Goal: Communication & Community: Answer question/provide support

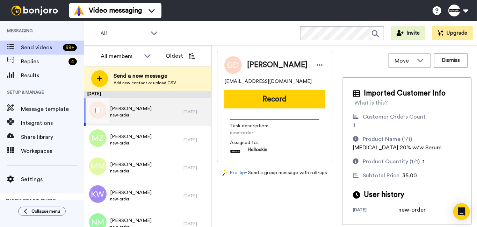
click at [168, 118] on div "Gabrielle Delarosa new-order" at bounding box center [134, 112] width 100 height 28
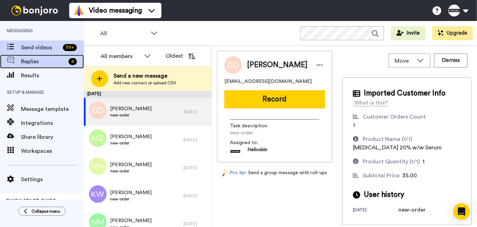
click at [35, 59] on span "Replies" at bounding box center [43, 61] width 45 height 8
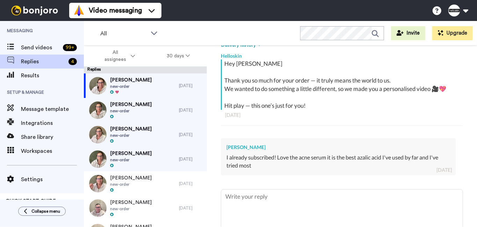
scroll to position [150, 0]
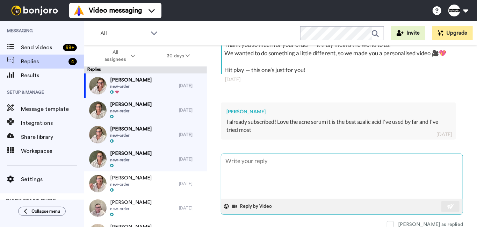
click at [287, 167] on textarea at bounding box center [341, 176] width 241 height 45
type textarea "x"
type textarea "O"
type textarea "x"
type textarea "Oh"
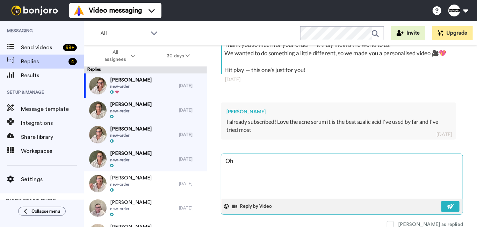
type textarea "x"
type textarea "Oh"
type textarea "x"
type textarea "Oh w"
type textarea "x"
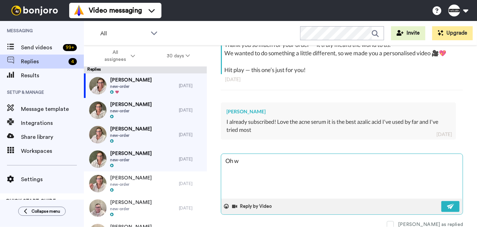
type textarea "Oh wO"
type textarea "x"
type textarea "Oh wON"
type textarea "x"
type textarea "Oh wO"
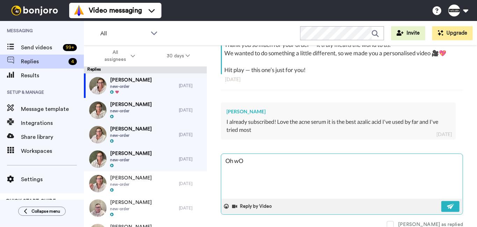
type textarea "x"
type textarea "Oh w"
type textarea "x"
type textarea "Oh wW"
type textarea "x"
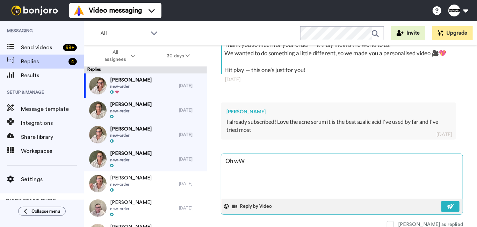
type textarea "Oh w"
type textarea "x"
type textarea "Oh"
type textarea "x"
type textarea "Oh W"
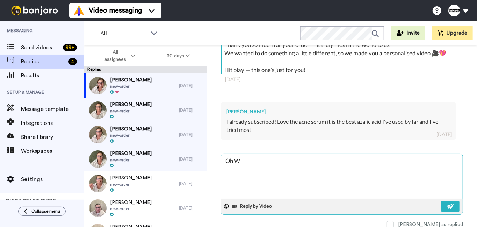
type textarea "x"
type textarea "Oh WO"
type textarea "x"
type textarea "Oh WON"
type textarea "x"
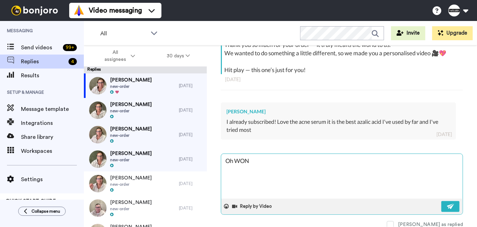
type textarea "Oh WOND"
type textarea "x"
type textarea "Oh WONDE"
type textarea "x"
type textarea "Oh WONDER"
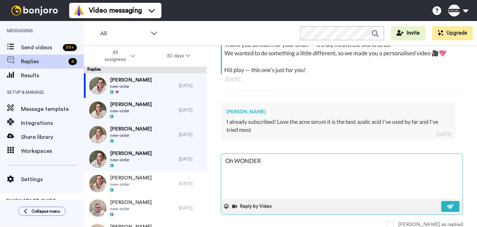
type textarea "x"
type textarea "Oh WONDERF"
type textarea "x"
type textarea "Oh WONDERFU"
type textarea "x"
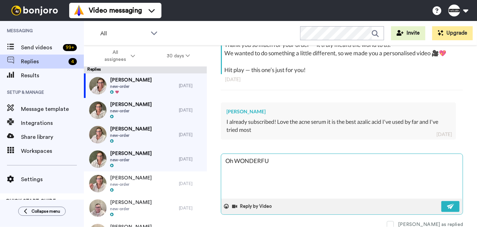
type textarea "Oh WONDERFUL"
type textarea "x"
type textarea "Oh WONDERFU"
type textarea "x"
type textarea "Oh WONDERFUl"
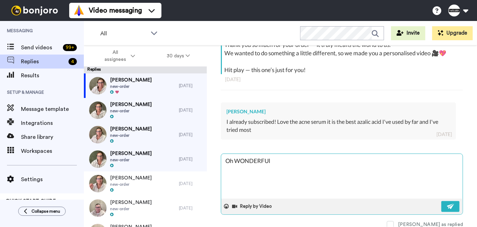
type textarea "x"
type textarea "Oh WONDERFU"
type textarea "x"
type textarea "Oh WONDERF"
type textarea "x"
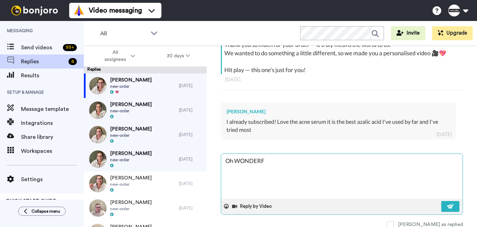
type textarea "Oh WONDER"
type textarea "x"
type textarea "Oh WONDE"
type textarea "x"
type textarea "Oh WOND"
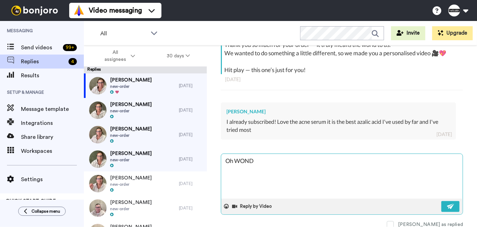
type textarea "x"
type textarea "Oh WON"
type textarea "x"
type textarea "Oh WO"
type textarea "x"
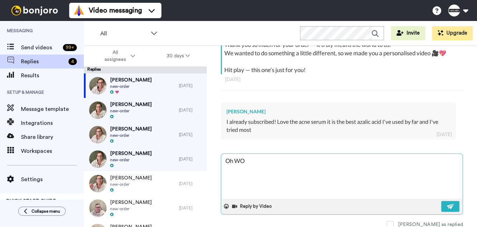
type textarea "Oh W"
type textarea "x"
type textarea "Oh Wo"
type textarea "x"
type textarea "Oh Won"
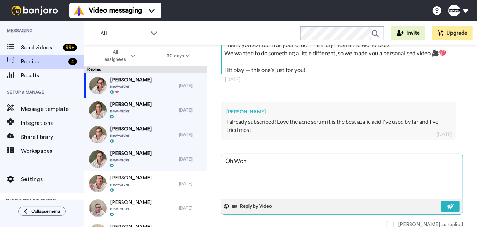
type textarea "x"
type textarea "Oh Wond"
type textarea "x"
type textarea "Oh Wonde"
type textarea "x"
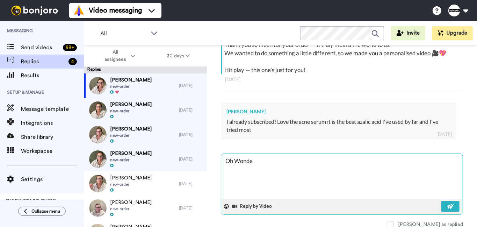
type textarea "Oh Wonder"
type textarea "x"
type textarea "Oh Wonderf"
type textarea "x"
type textarea "Oh Wonderfu"
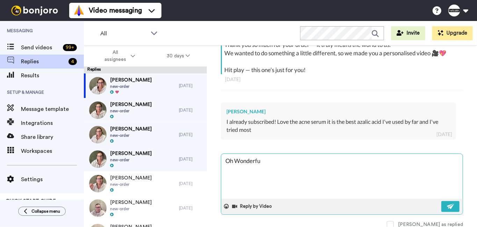
type textarea "x"
type textarea "Oh Wonderfuk"
type textarea "x"
type textarea "Oh Wonderfuk="
type textarea "x"
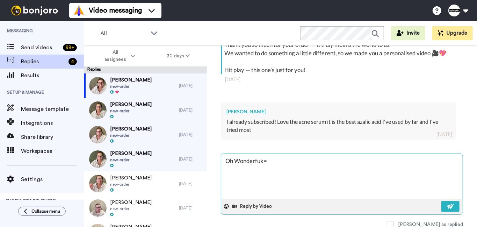
type textarea "Oh Wonderfuk=="
type textarea "x"
type textarea "Oh Wonderfuk="
type textarea "x"
type textarea "Oh Wonderfuk"
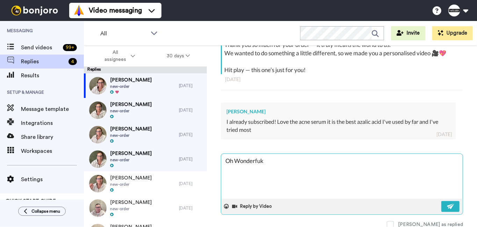
type textarea "x"
type textarea "Oh Wonderfu"
type textarea "x"
type textarea "Oh Wonderf"
type textarea "x"
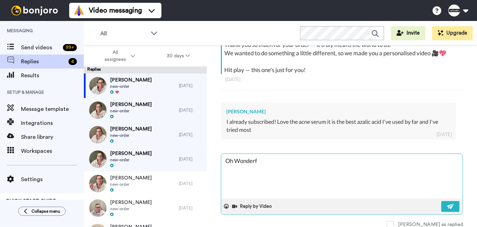
type textarea "Oh Wonderfu"
type textarea "x"
type textarea "Oh Wonderful"
type textarea "x"
type textarea "Oh Wonderful@"
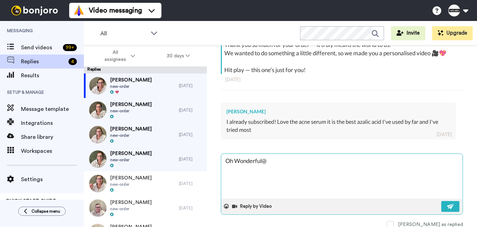
type textarea "x"
type textarea "Oh Wonderful@"
type textarea "x"
type textarea "Oh Wonderful@"
type textarea "x"
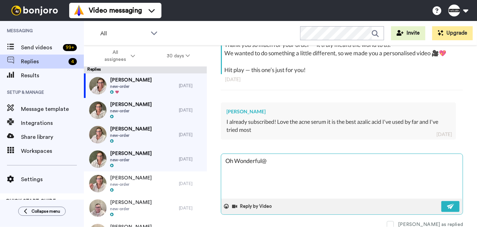
type textarea "Oh Wonderful"
type textarea "x"
type textarea "Oh Wonderful!"
type textarea "x"
type textarea "Oh Wonderful!"
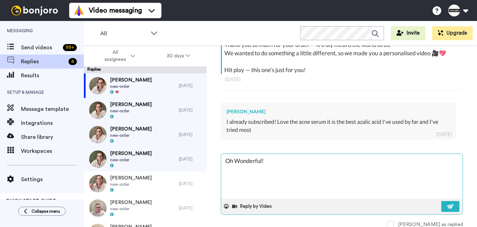
type textarea "x"
type textarea "Oh Wonderful! s"
type textarea "x"
type textarea "Oh Wonderful! so"
type textarea "x"
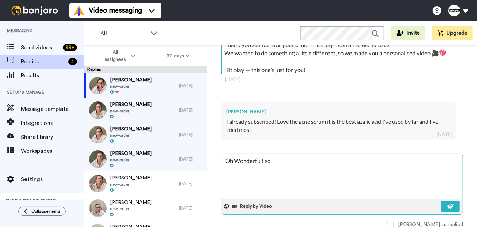
type textarea "Oh Wonderful! sor"
type textarea "x"
type textarea "Oh Wonderful! sorr"
type textarea "x"
type textarea "Oh Wonderful! sorry"
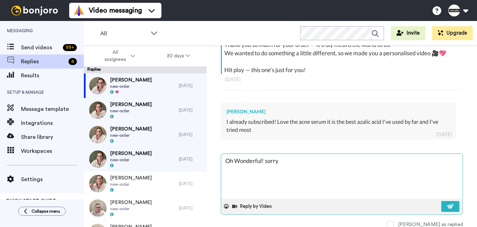
type textarea "x"
type textarea "Oh Wonderful! sorry"
type textarea "x"
type textarea "Oh Wonderful! sorry i"
type textarea "x"
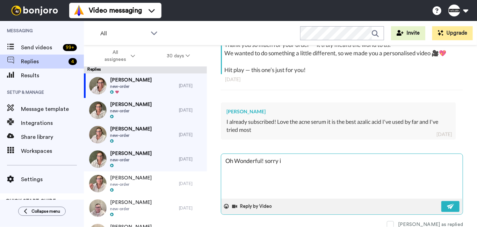
type textarea "Oh Wonderful! sorry i"
type textarea "x"
type textarea "Oh Wonderful! sorry i m"
type textarea "x"
type textarea "Oh Wonderful! sorry i mus"
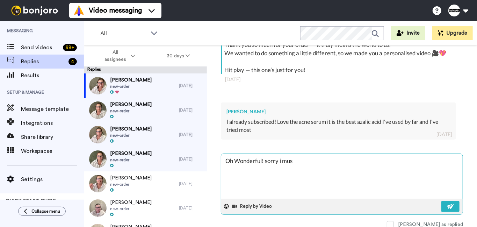
type textarea "x"
type textarea "Oh Wonderful! sorry i must"
type textarea "x"
type textarea "Oh Wonderful! sorry i must"
type textarea "x"
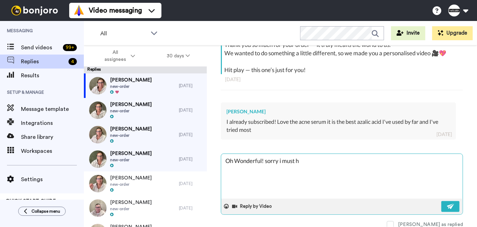
type textarea "Oh Wonderful! sorry i must ha"
type textarea "x"
type textarea "Oh Wonderful! sorry i must hav"
type textarea "x"
type textarea "Oh Wonderful! sorry i must have"
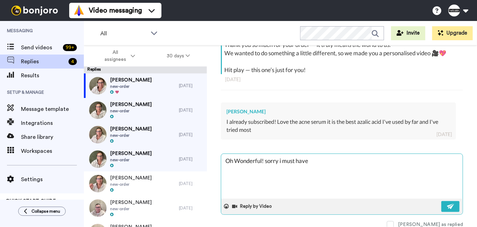
type textarea "x"
type textarea "Oh Wonderful! sorry i must have"
type textarea "x"
type textarea "Oh Wonderful! sorry i must have m"
type textarea "x"
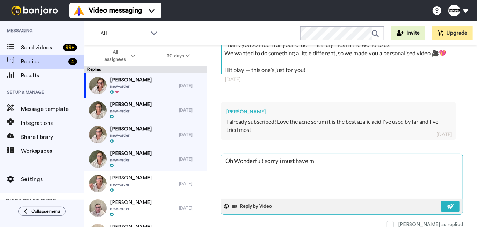
type textarea "Oh Wonderful! sorry i must have mu"
type textarea "x"
type textarea "Oh Wonderful! sorry i must have mus"
type textarea "x"
type textarea "Oh Wonderful! sorry i must have muss"
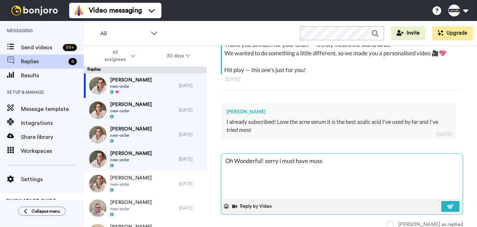
type textarea "x"
type textarea "Oh Wonderful! sorry i must have mus"
type textarea "x"
type textarea "Oh Wonderful! sorry i must have mu"
type textarea "x"
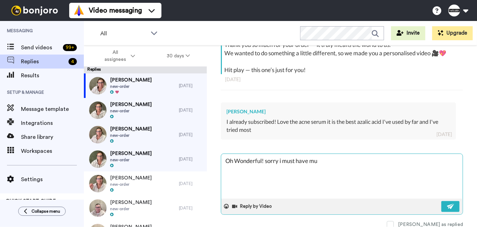
type textarea "Oh Wonderful! sorry i must have m"
type textarea "x"
type textarea "Oh Wonderful! sorry i must have mi"
type textarea "x"
type textarea "Oh Wonderful! sorry i must have mis"
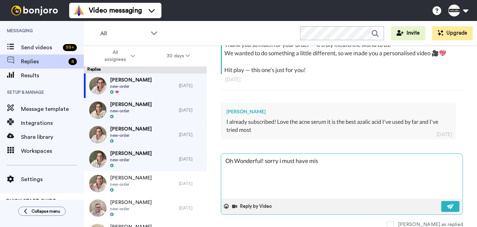
type textarea "x"
type textarea "Oh Wonderful! sorry i must have miss"
type textarea "x"
type textarea "Oh Wonderful! sorry i must have misse"
type textarea "x"
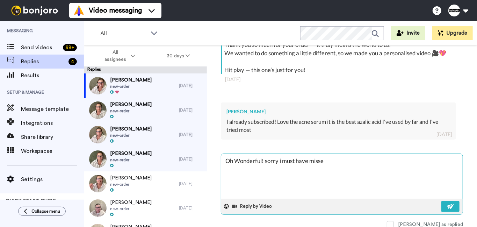
type textarea "Oh Wonderful! sorry i must have missed"
type textarea "x"
type textarea "Oh Wonderful! sorry i must have missed"
type textarea "x"
type textarea "Oh Wonderful! sorry i must have missed t"
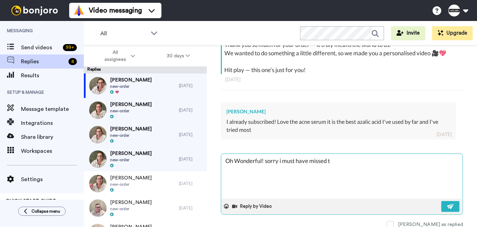
type textarea "x"
type textarea "Oh Wonderful! sorry i must have missed th"
type textarea "x"
type textarea "Oh Wonderful! sorry i must have missed tha"
type textarea "x"
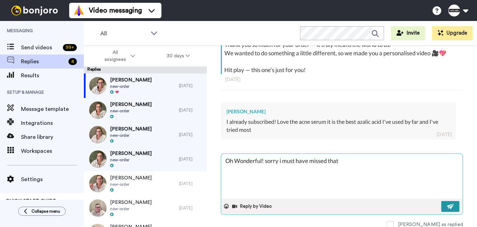
type textarea "Oh Wonderful! sorry i must have missed that"
click at [447, 204] on img at bounding box center [451, 206] width 8 height 6
type textarea "x"
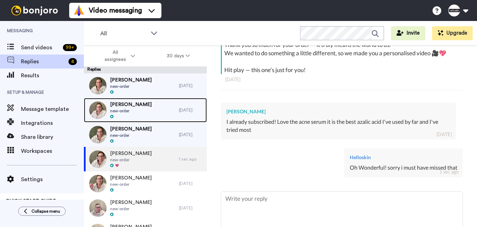
click at [124, 102] on span "Emily Hewat" at bounding box center [131, 104] width 42 height 7
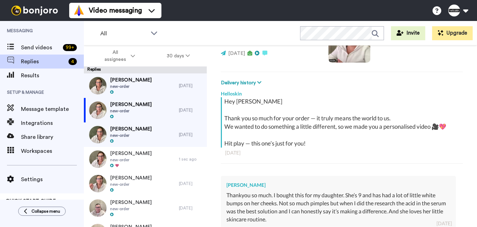
scroll to position [119, 0]
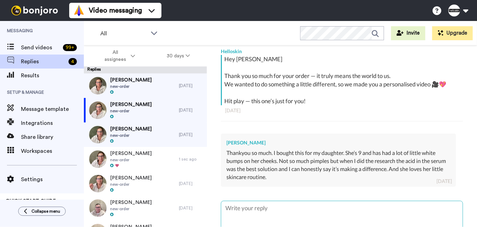
click at [369, 212] on textarea at bounding box center [341, 223] width 241 height 45
type textarea "x"
type textarea "h"
type textarea "x"
type textarea "hi"
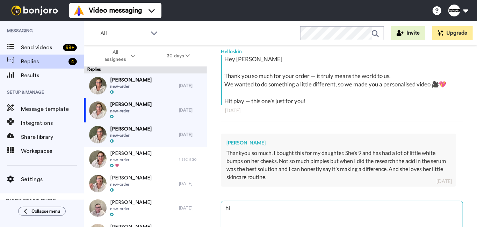
type textarea "x"
type textarea "hi"
type textarea "x"
type textarea "hi e"
type textarea "x"
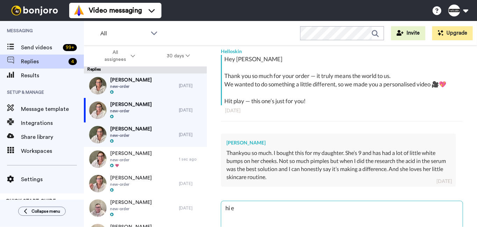
type textarea "hi eM"
type textarea "x"
type textarea "hi eM="
type textarea "x"
type textarea "hi eM=="
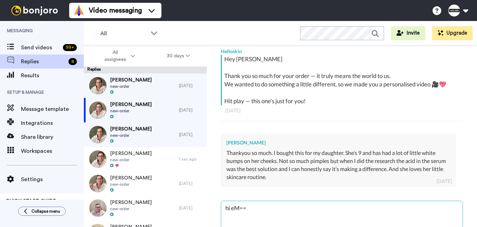
type textarea "x"
type textarea "hi eM="
type textarea "x"
type textarea "hi eM"
type textarea "x"
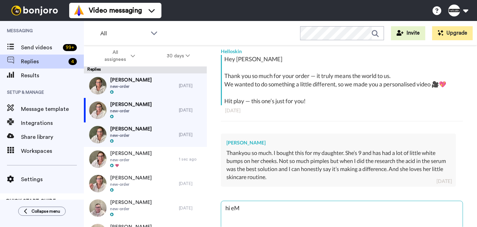
type textarea "hi e"
type textarea "x"
type textarea "hi"
type textarea "x"
type textarea "hi"
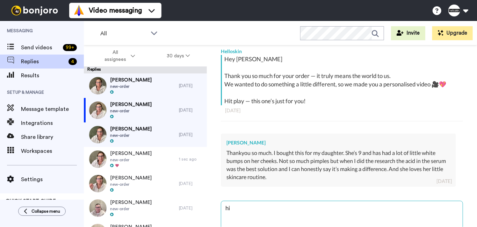
type textarea "x"
type textarea "h"
type textarea "x"
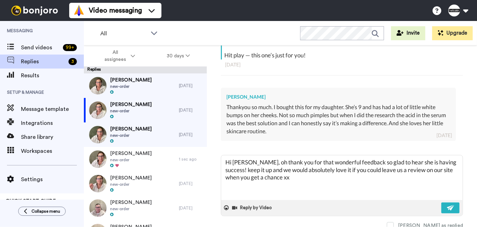
scroll to position [166, 0]
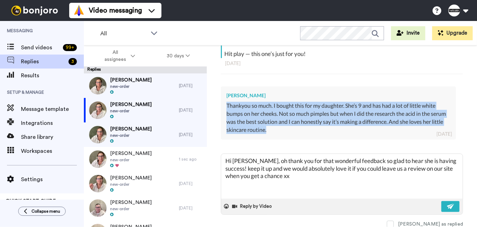
drag, startPoint x: 299, startPoint y: 130, endPoint x: 217, endPoint y: 100, distance: 87.1
click at [217, 100] on div "Emily Hewat Delete Open original Resend new-order : 6 days ago Emilygapper@gmai…" at bounding box center [342, 148] width 270 height 206
click at [284, 117] on div "Thankyou so much. I bought this for my daughter. She’s 9 and has had a lot of l…" at bounding box center [338, 118] width 224 height 32
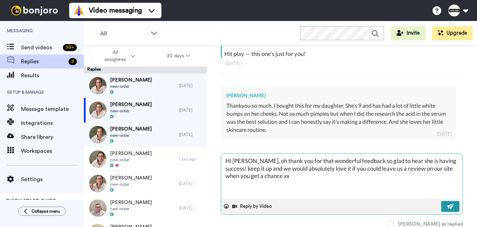
click at [447, 205] on img at bounding box center [451, 206] width 8 height 6
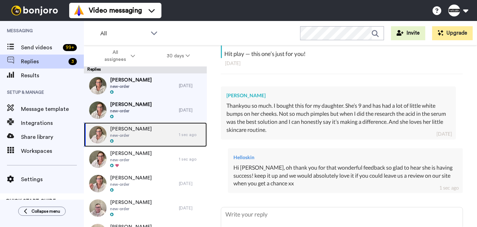
click at [139, 131] on div "Emily Hewat new-order" at bounding box center [131, 134] width 95 height 24
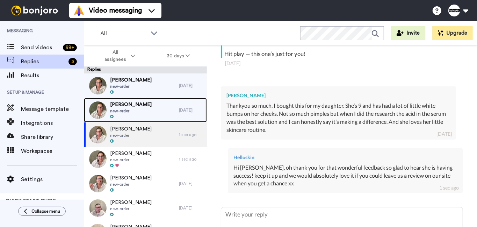
click at [137, 101] on span "Valora Simpson" at bounding box center [131, 104] width 42 height 7
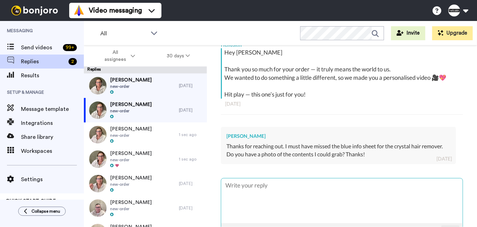
scroll to position [138, 0]
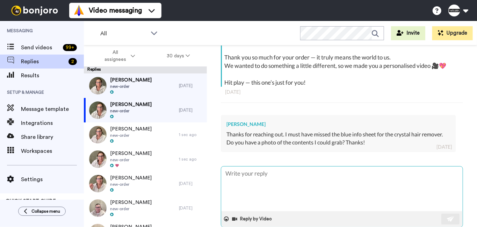
click at [358, 172] on textarea at bounding box center [341, 188] width 241 height 45
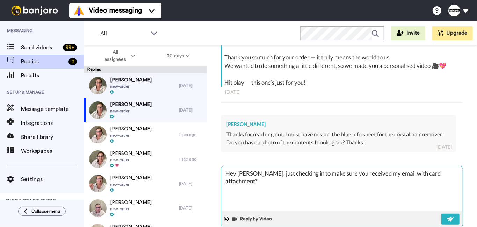
click at [438, 212] on div "Reply by Video" at bounding box center [341, 219] width 241 height 16
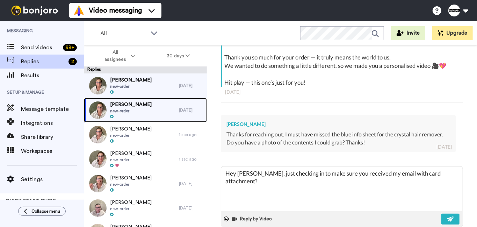
click at [147, 114] on div "Valora Simpson new-order" at bounding box center [131, 110] width 95 height 24
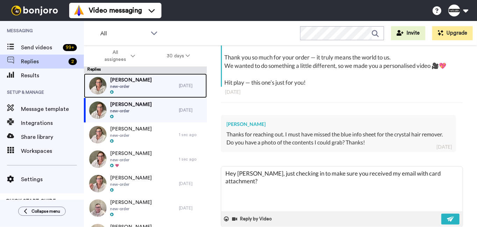
click at [167, 86] on div "Mitchell James new-order" at bounding box center [131, 85] width 95 height 24
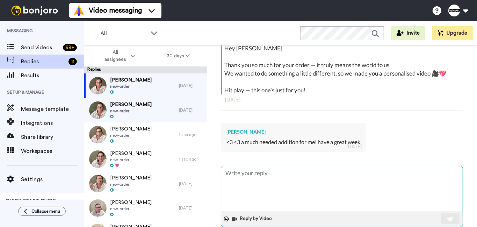
scroll to position [130, 0]
click at [411, 180] on textarea at bounding box center [341, 188] width 241 height 45
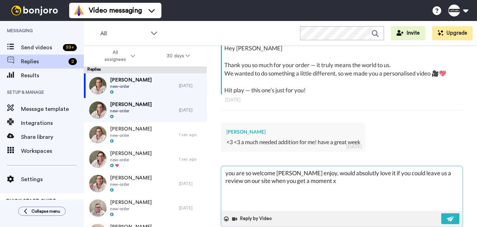
click at [348, 169] on textarea "you are so welcome Mitchell enjoy, would absolutly love it if you could leave u…" at bounding box center [341, 188] width 241 height 45
click at [447, 216] on img at bounding box center [451, 219] width 8 height 6
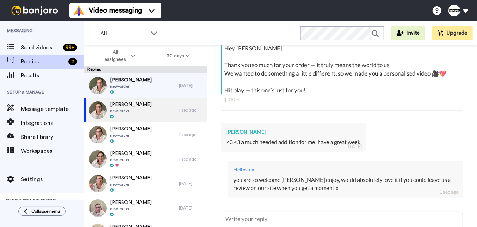
click at [138, 112] on span "new-order" at bounding box center [131, 111] width 42 height 6
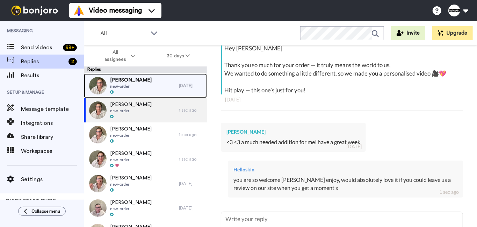
click at [172, 94] on div "Valora Simpson new-order" at bounding box center [131, 85] width 95 height 24
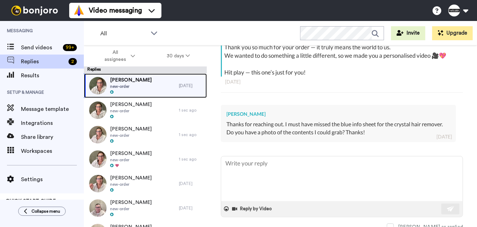
scroll to position [150, 0]
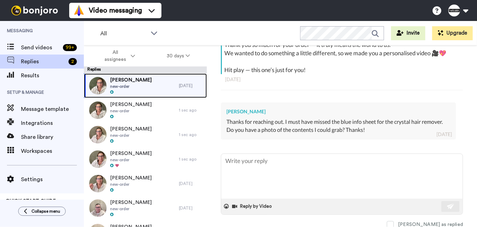
click at [104, 95] on div at bounding box center [96, 85] width 21 height 24
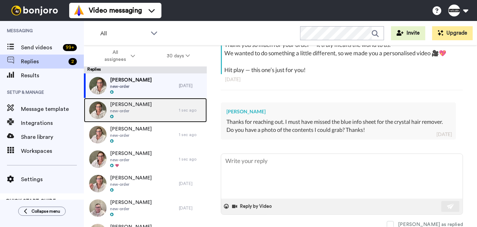
click at [116, 105] on span "Mitchell James" at bounding box center [131, 104] width 42 height 7
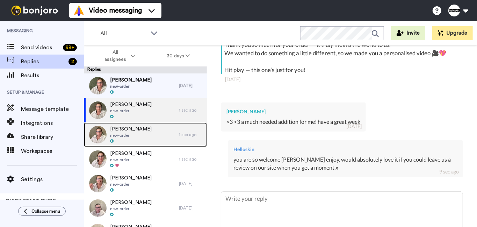
click at [133, 123] on div "Emily Hewat new-order" at bounding box center [131, 134] width 95 height 24
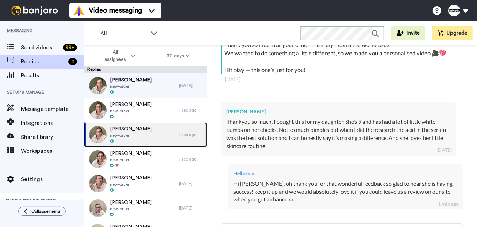
click at [138, 141] on div "Emily Hewat new-order" at bounding box center [131, 134] width 95 height 24
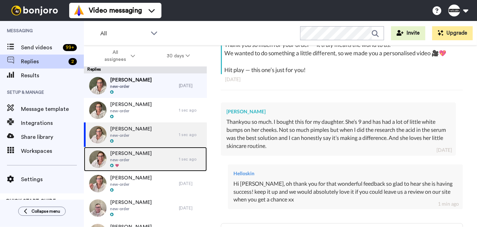
click at [137, 157] on span "new-order" at bounding box center [131, 160] width 42 height 6
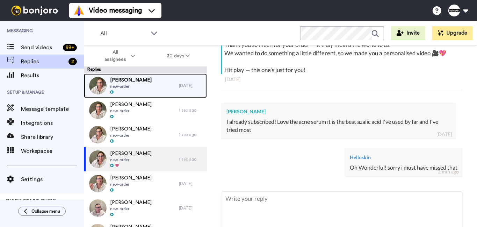
click at [139, 85] on span "new-order" at bounding box center [131, 86] width 42 height 6
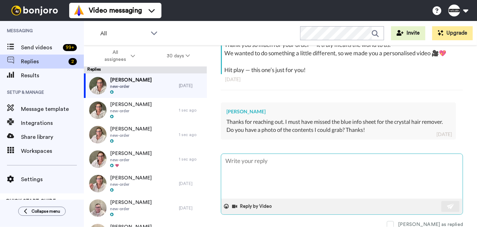
click at [305, 170] on textarea at bounding box center [341, 176] width 241 height 45
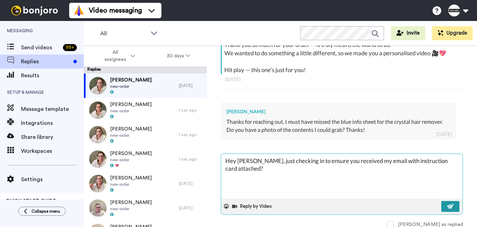
click at [449, 209] on button at bounding box center [450, 206] width 18 height 11
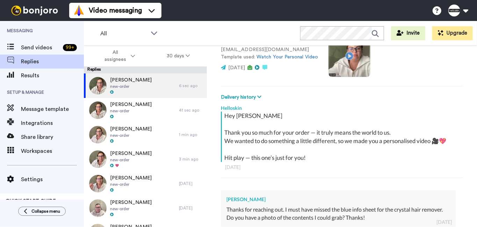
scroll to position [196, 0]
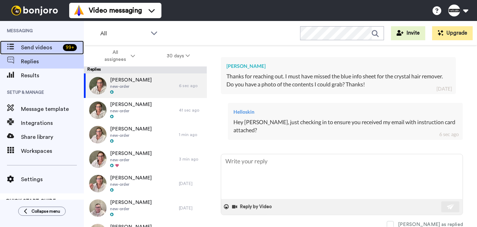
click at [25, 45] on span "Send videos" at bounding box center [40, 47] width 39 height 8
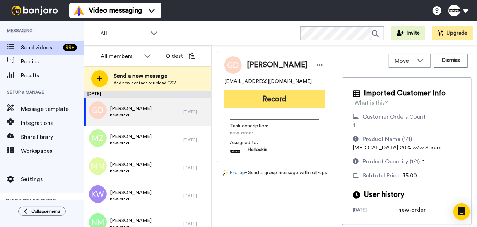
click at [241, 100] on button "Record" at bounding box center [274, 99] width 101 height 18
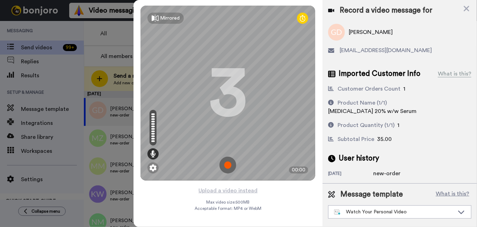
click at [230, 162] on img at bounding box center [227, 165] width 17 height 17
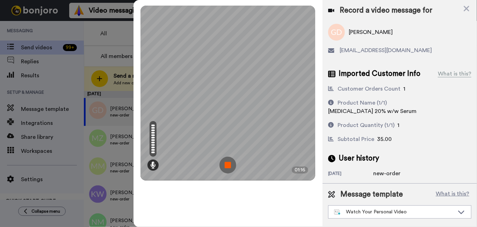
click at [228, 162] on img at bounding box center [227, 165] width 17 height 17
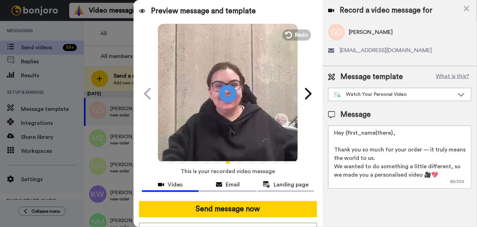
drag, startPoint x: 389, startPoint y: 143, endPoint x: 394, endPoint y: 141, distance: 5.4
click at [389, 143] on textarea "Hey {first_name|there}, Thank you so much for your order — it truly means the w…" at bounding box center [399, 156] width 143 height 63
drag, startPoint x: 405, startPoint y: 138, endPoint x: 344, endPoint y: 134, distance: 60.2
click at [344, 134] on textarea "Hey {first_name|there}, Thank you so much for your order — it truly means the w…" at bounding box center [399, 156] width 143 height 63
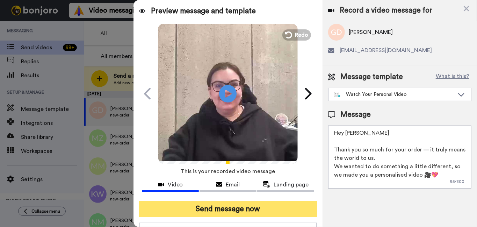
type textarea "Hey Gabrielle Thank you so much for your order — it truly means the world to us…"
click at [297, 211] on button "Send message now" at bounding box center [228, 209] width 178 height 16
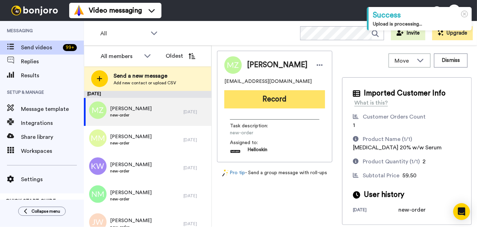
click at [240, 96] on button "Record" at bounding box center [274, 99] width 101 height 18
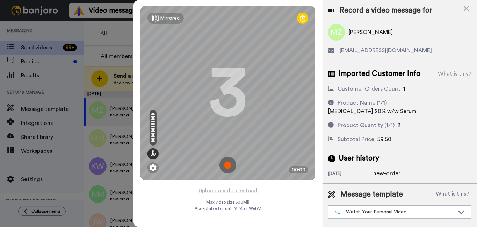
click at [231, 165] on img at bounding box center [227, 165] width 17 height 17
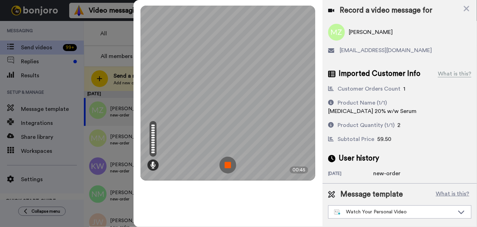
click at [224, 163] on img at bounding box center [227, 165] width 17 height 17
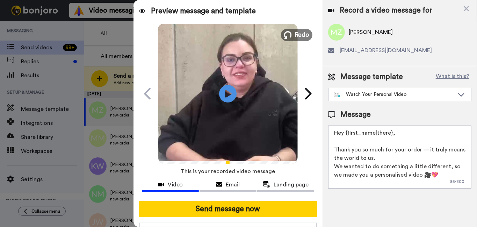
click at [297, 30] on span "Redo" at bounding box center [302, 34] width 15 height 9
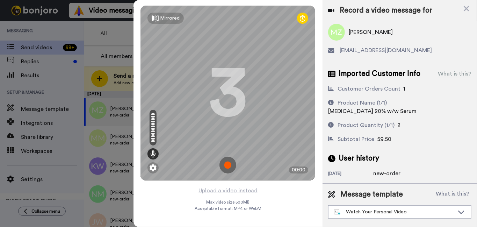
click at [233, 167] on img at bounding box center [227, 165] width 17 height 17
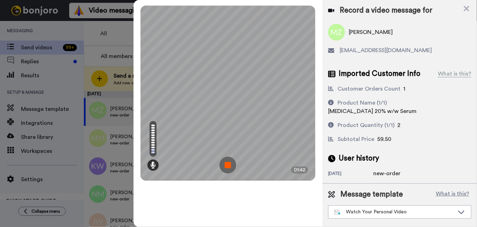
click at [229, 161] on img at bounding box center [227, 165] width 17 height 17
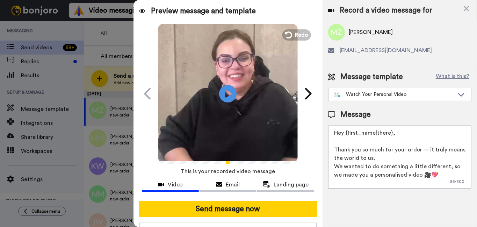
drag, startPoint x: 407, startPoint y: 131, endPoint x: 347, endPoint y: 136, distance: 60.7
click at [347, 136] on textarea "Hey {first_name|there}, Thank you so much for your order — it truly means the w…" at bounding box center [399, 156] width 143 height 63
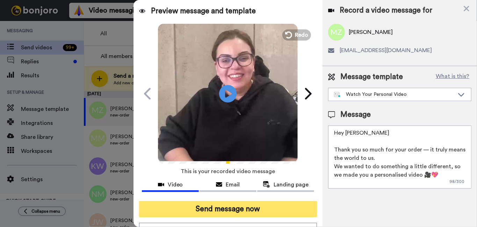
type textarea "Hey Marzia Thank you so much for your order — it truly means the world to us. W…"
click at [263, 209] on button "Send message now" at bounding box center [228, 209] width 178 height 16
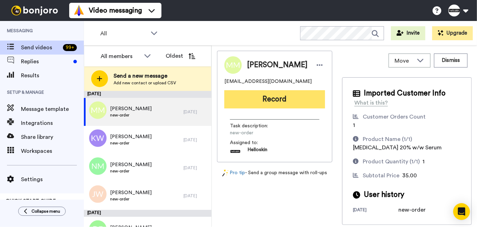
click at [260, 101] on button "Record" at bounding box center [274, 99] width 101 height 18
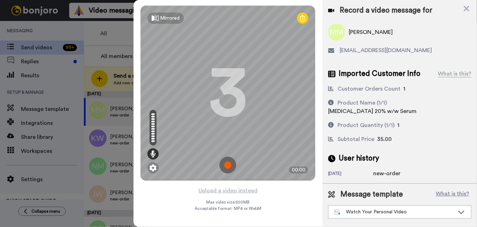
click at [232, 163] on img at bounding box center [227, 165] width 17 height 17
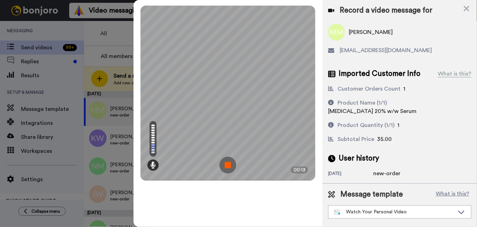
click at [417, 108] on span "[MEDICAL_DATA] 20% w/w Serum" at bounding box center [372, 111] width 89 height 6
click at [227, 164] on img at bounding box center [227, 165] width 17 height 17
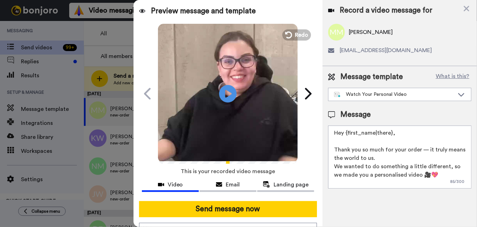
drag, startPoint x: 404, startPoint y: 133, endPoint x: 347, endPoint y: 133, distance: 56.9
click at [347, 133] on textarea "Hey {first_name|there}, Thank you so much for your order — it truly means the w…" at bounding box center [399, 156] width 143 height 63
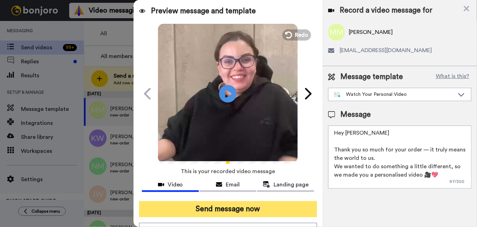
type textarea "Hey Michele Thank you so much for your order — it truly means the world to us. …"
click at [190, 208] on button "Send message now" at bounding box center [228, 209] width 178 height 16
